Goal: Task Accomplishment & Management: Complete application form

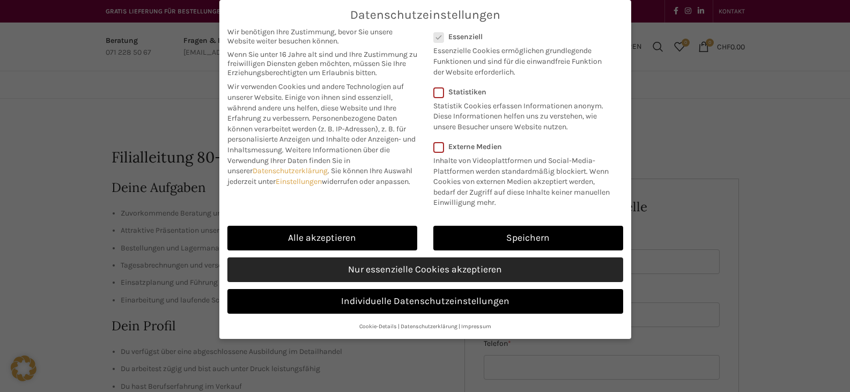
click at [426, 266] on link "Nur essenzielle Cookies akzeptieren" at bounding box center [426, 270] width 396 height 25
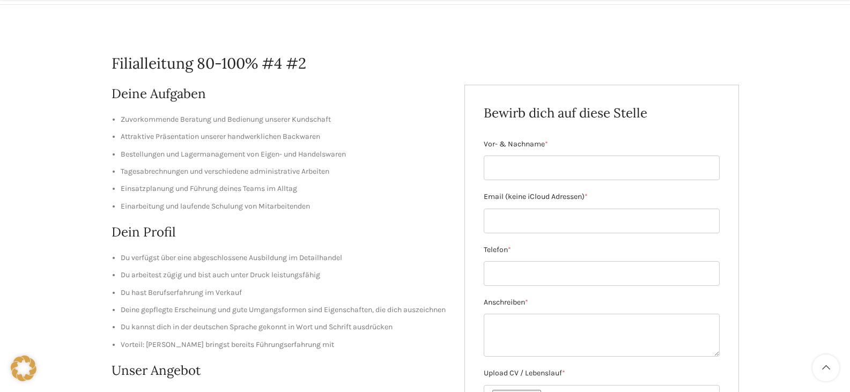
scroll to position [107, 0]
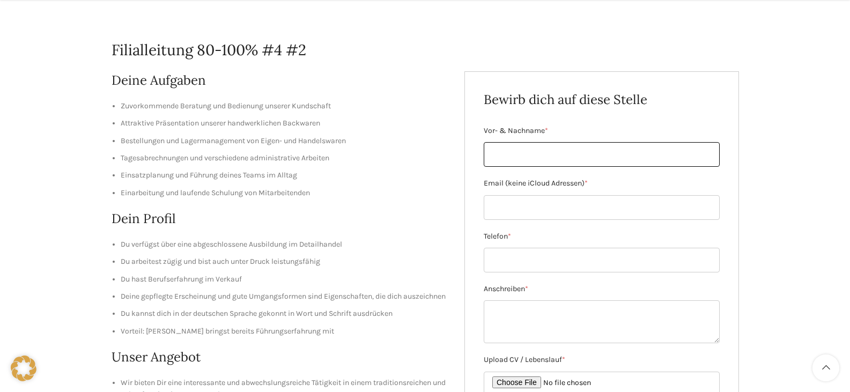
click at [525, 152] on input "Vor- & Nachname *" at bounding box center [602, 154] width 236 height 25
type input "[PERSON_NAME]"
type input "[EMAIL_ADDRESS][DOMAIN_NAME]"
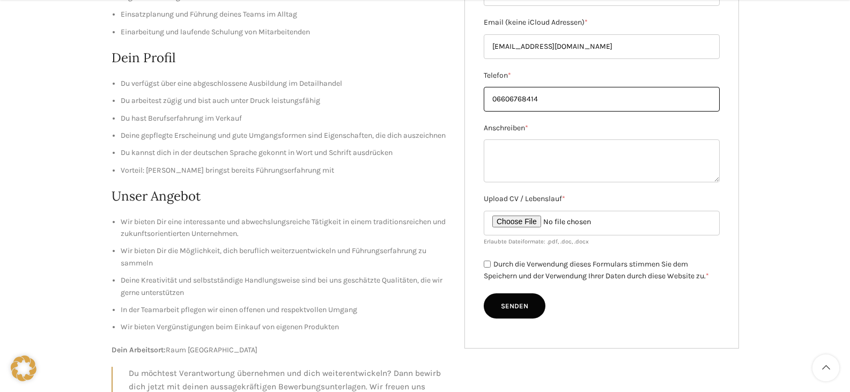
click at [496, 101] on input "06606768414" at bounding box center [602, 99] width 236 height 25
type input "[PHONE_NUMBER]"
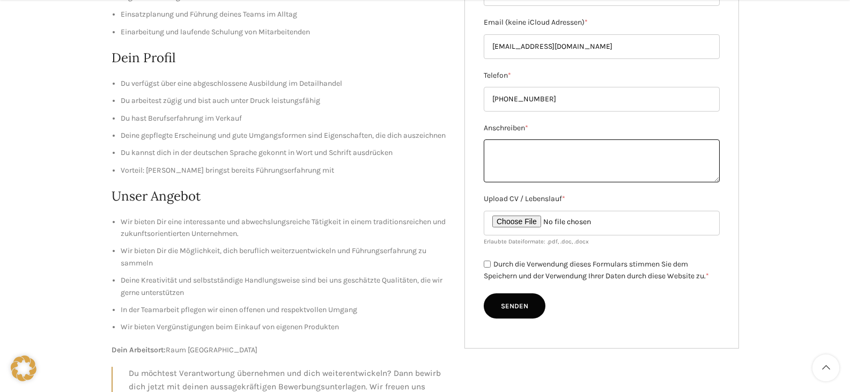
click at [586, 158] on textarea "Anschreiben *" at bounding box center [602, 161] width 236 height 43
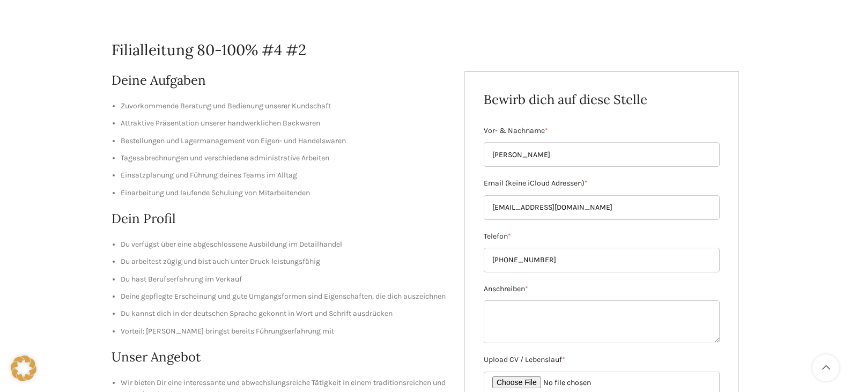
scroll to position [54, 0]
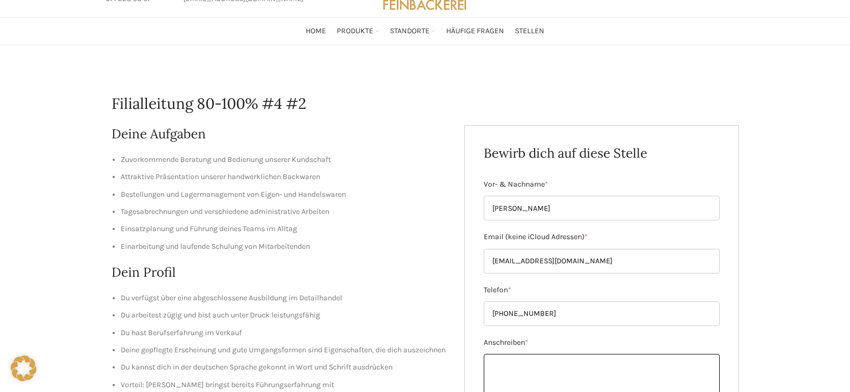
click at [549, 361] on textarea "Anschreiben *" at bounding box center [602, 375] width 236 height 43
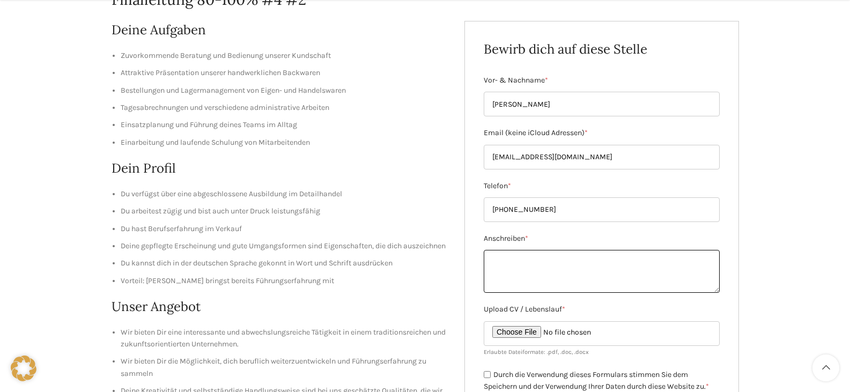
scroll to position [161, 0]
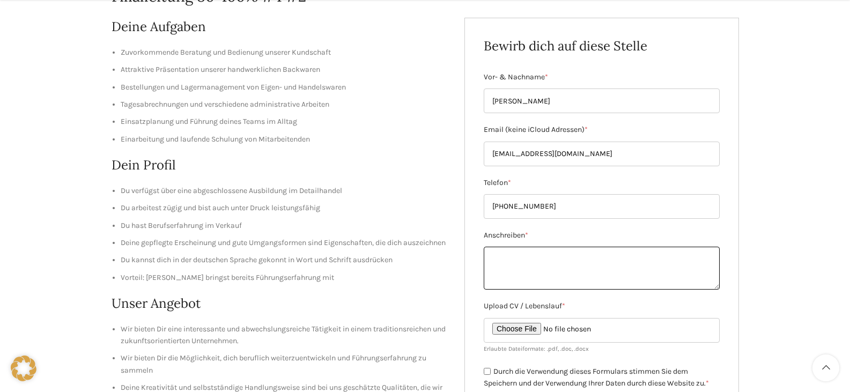
paste textarea "Sehr geehrte Damen und Herren, mit großem Interesse habe ich Ihre Stellenaussch…"
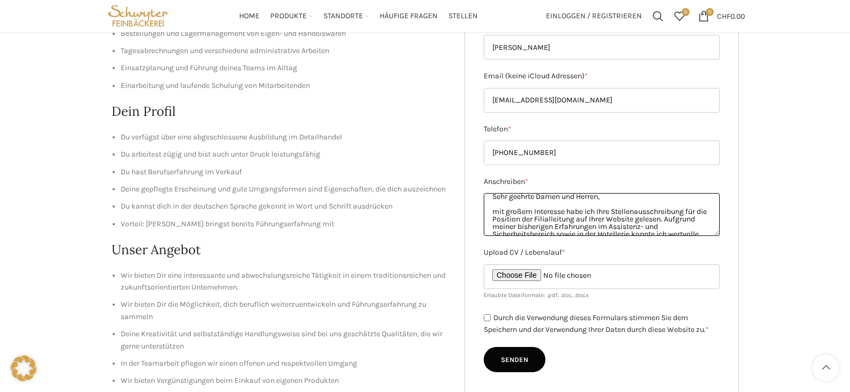
scroll to position [0, 0]
click at [589, 217] on textarea "Sehr geehrte Damen und Herren, mit großem Interesse habe ich Ihre Stellenaussch…" at bounding box center [602, 214] width 236 height 43
click at [585, 217] on textarea "Sehr geehrte Damen und Herren, mit großem Interesse habe ich Ihre Stellenaussch…" at bounding box center [602, 214] width 236 height 43
drag, startPoint x: 587, startPoint y: 216, endPoint x: 492, endPoint y: 212, distance: 95.0
click at [493, 215] on textarea "Sehr geehrte Damen und Herren, mit großem Interesse habe ich Ihre Stellenaussch…" at bounding box center [602, 214] width 236 height 43
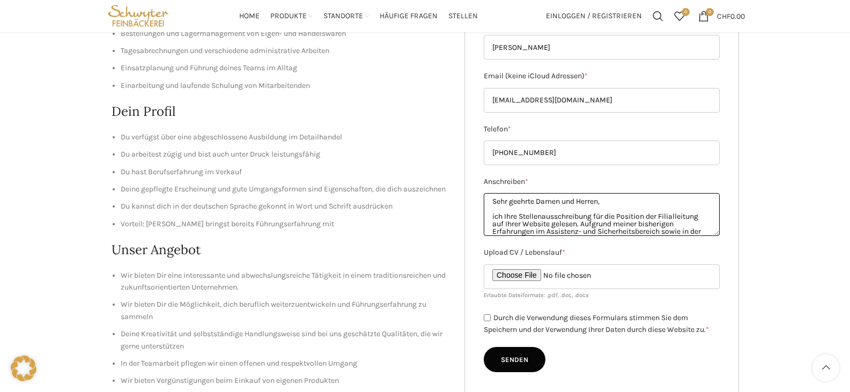
click at [504, 218] on textarea "Sehr geehrte Damen und Herren, ich Ihre Stellenausschreibung für die Position d…" at bounding box center [602, 214] width 236 height 43
click at [593, 221] on textarea "Sehr geehrte Damen und Herren, ich habe Ihre Stellenausschreibung für die Posit…" at bounding box center [602, 214] width 236 height 43
click at [578, 223] on textarea "Sehr geehrte Damen und Herren, ich habe Ihre Stellenausschreibung für die Posit…" at bounding box center [602, 214] width 236 height 43
drag, startPoint x: 548, startPoint y: 224, endPoint x: 593, endPoint y: 223, distance: 44.6
click at [593, 223] on textarea "Sehr geehrte Damen und Herren, ich habe Ihre Stellenausschreibung für die Posit…" at bounding box center [602, 214] width 236 height 43
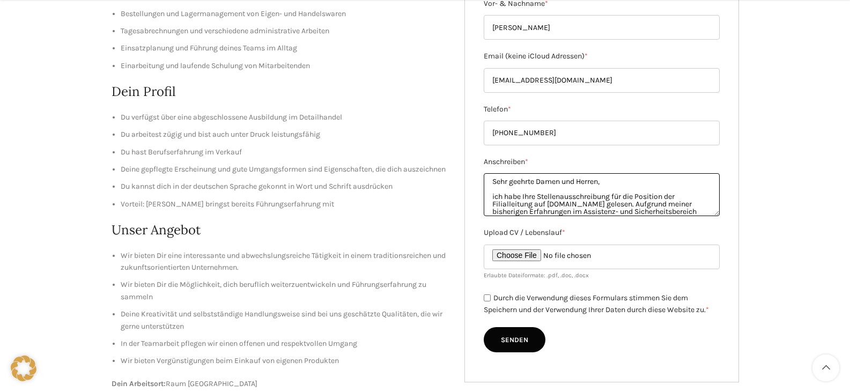
scroll to position [268, 0]
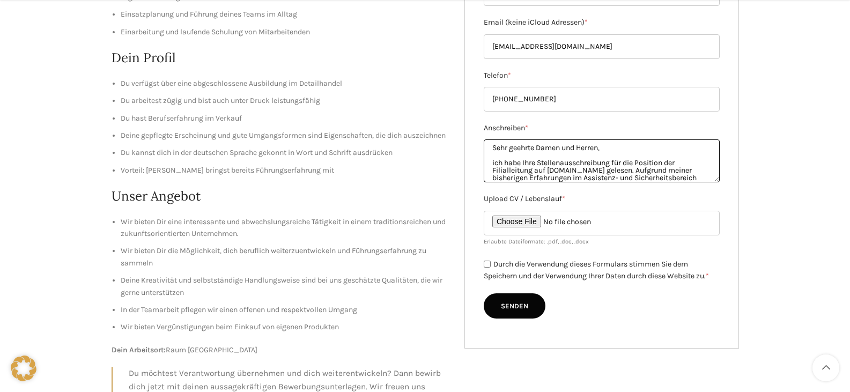
type textarea "Sehr geehrte Damen und Herren, ich habe Ihre Stellenausschreibung für die Posit…"
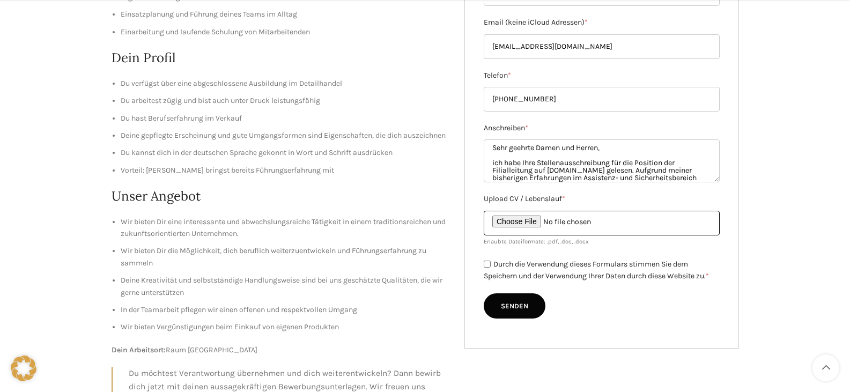
click at [539, 221] on input "Upload CV / Lebenslauf *" at bounding box center [602, 223] width 236 height 25
type input "C:\fakepath\CV - EdinaLazar.pdf"
click at [488, 262] on input "Durch die Verwendung dieses Formulars stimmen Sie dem Speichern und der Verwend…" at bounding box center [487, 264] width 7 height 7
checkbox input "true"
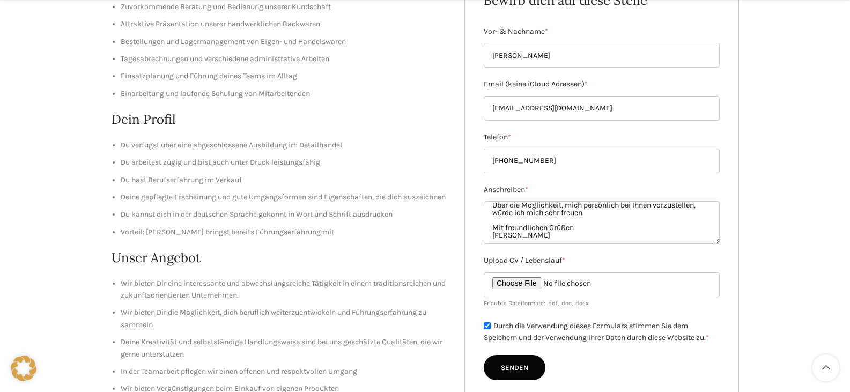
scroll to position [215, 0]
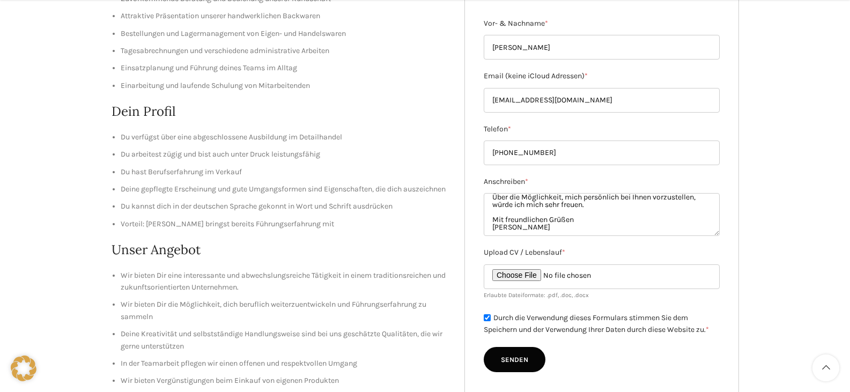
click at [523, 353] on input "Senden" at bounding box center [515, 360] width 62 height 26
type input "Senden"
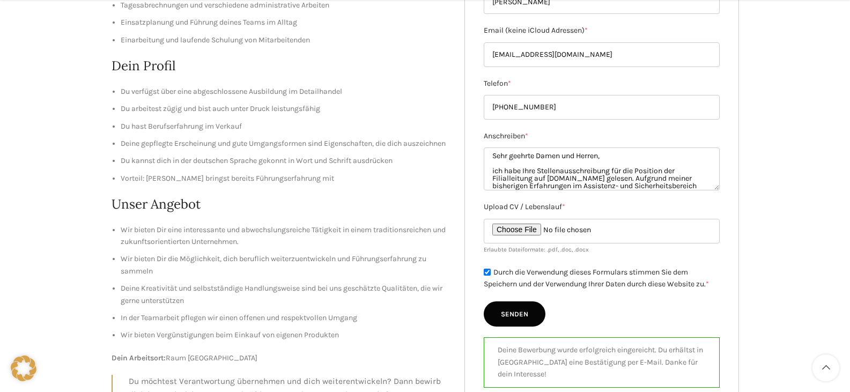
scroll to position [322, 0]
